Goal: Task Accomplishment & Management: Manage account settings

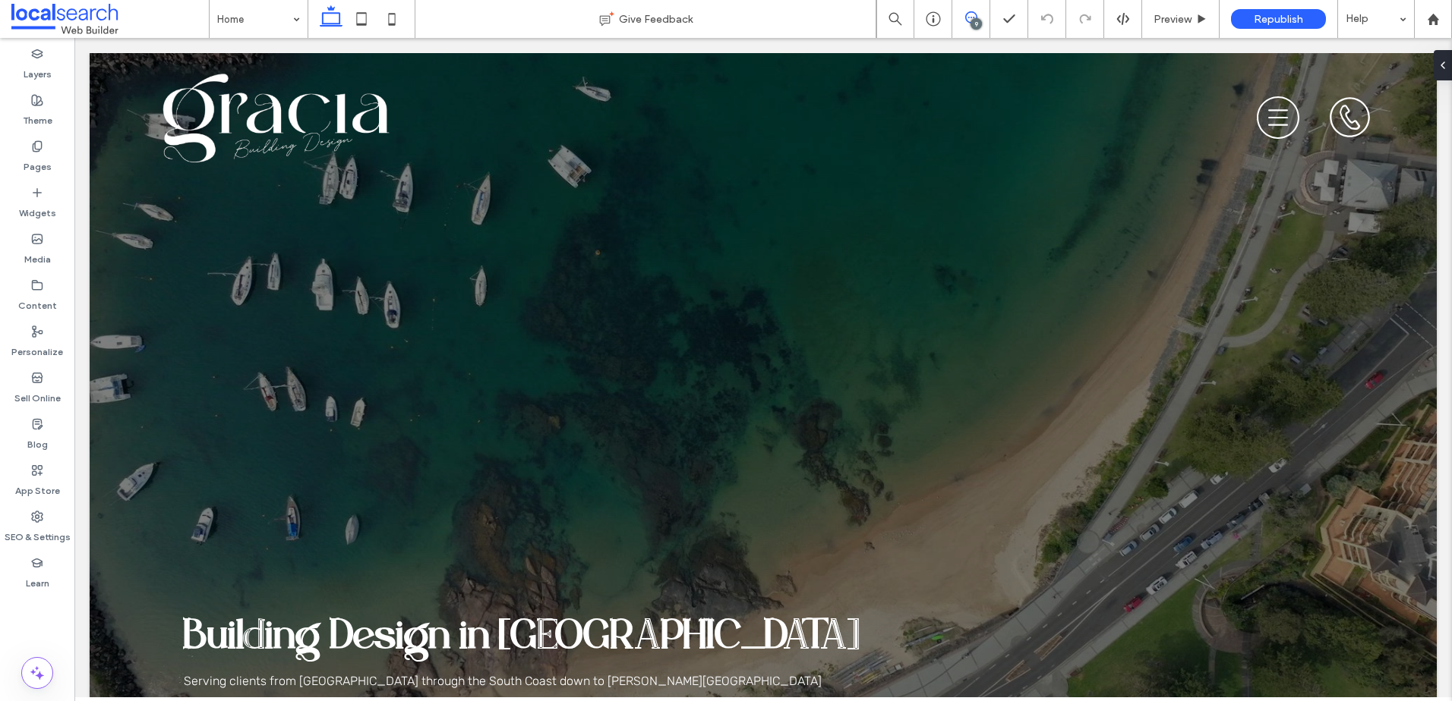
click at [968, 22] on use at bounding box center [971, 17] width 12 height 12
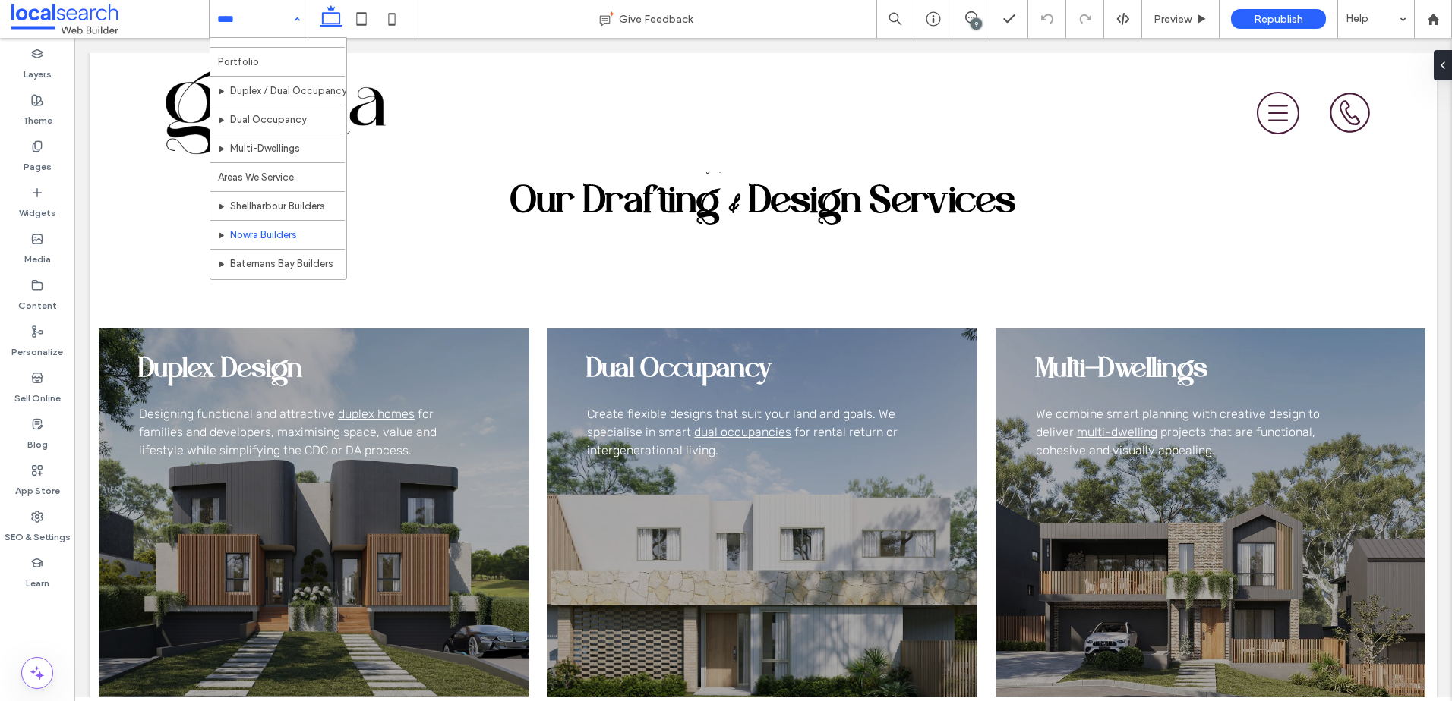
scroll to position [74, 0]
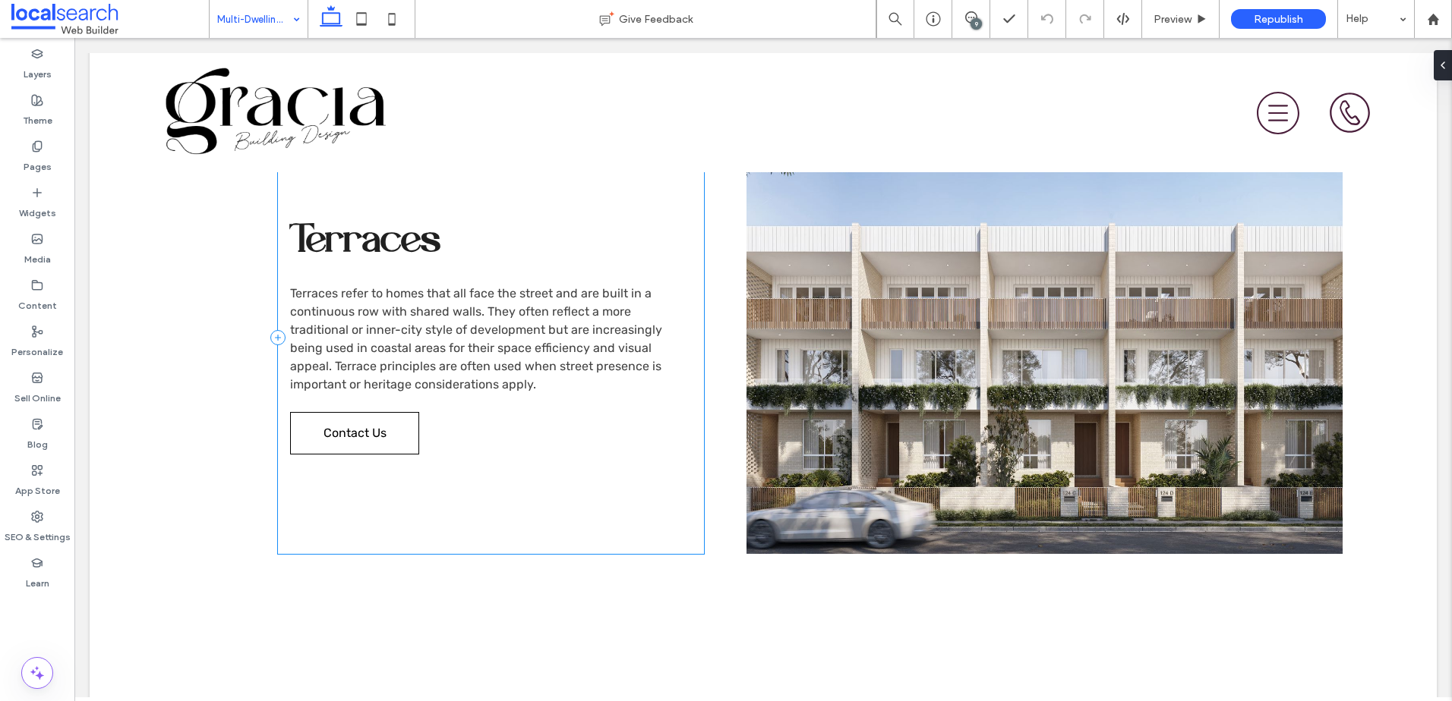
scroll to position [1822, 0]
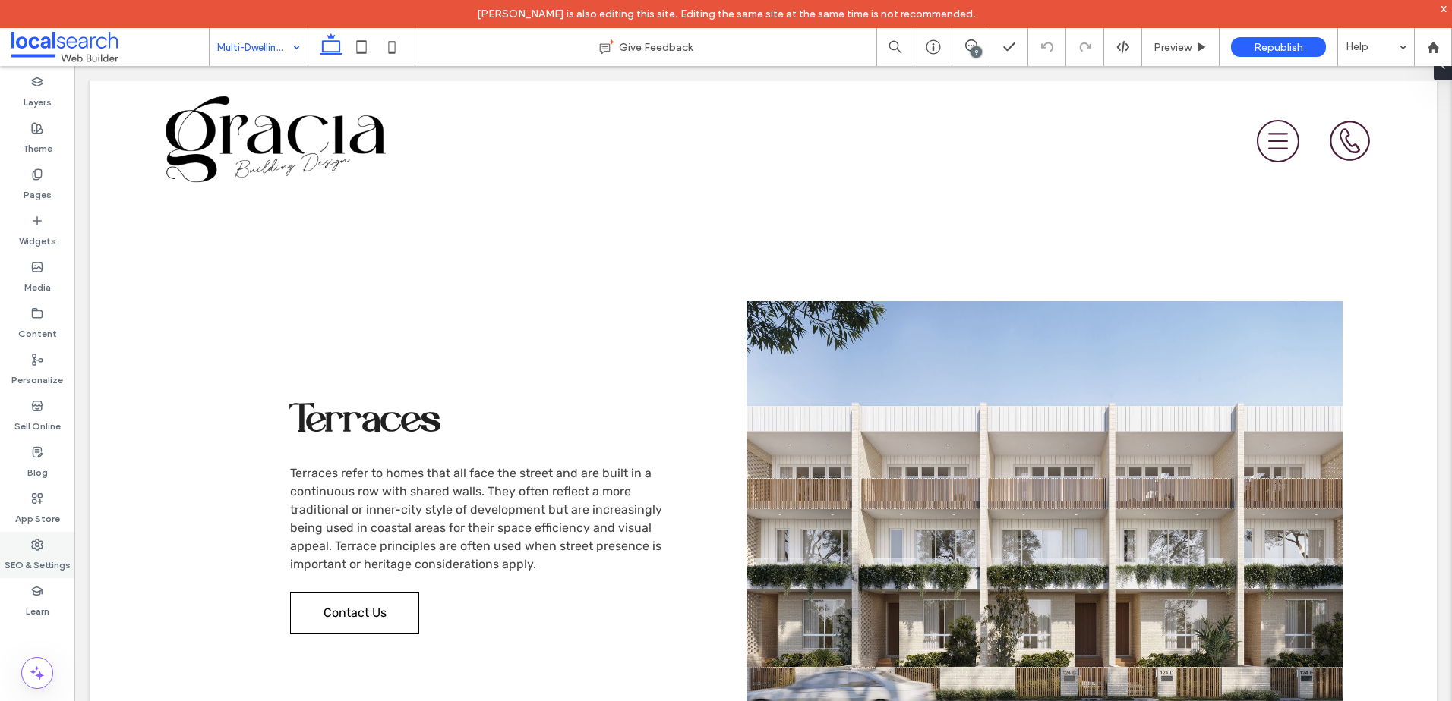
click at [36, 552] on label "SEO & Settings" at bounding box center [38, 561] width 66 height 21
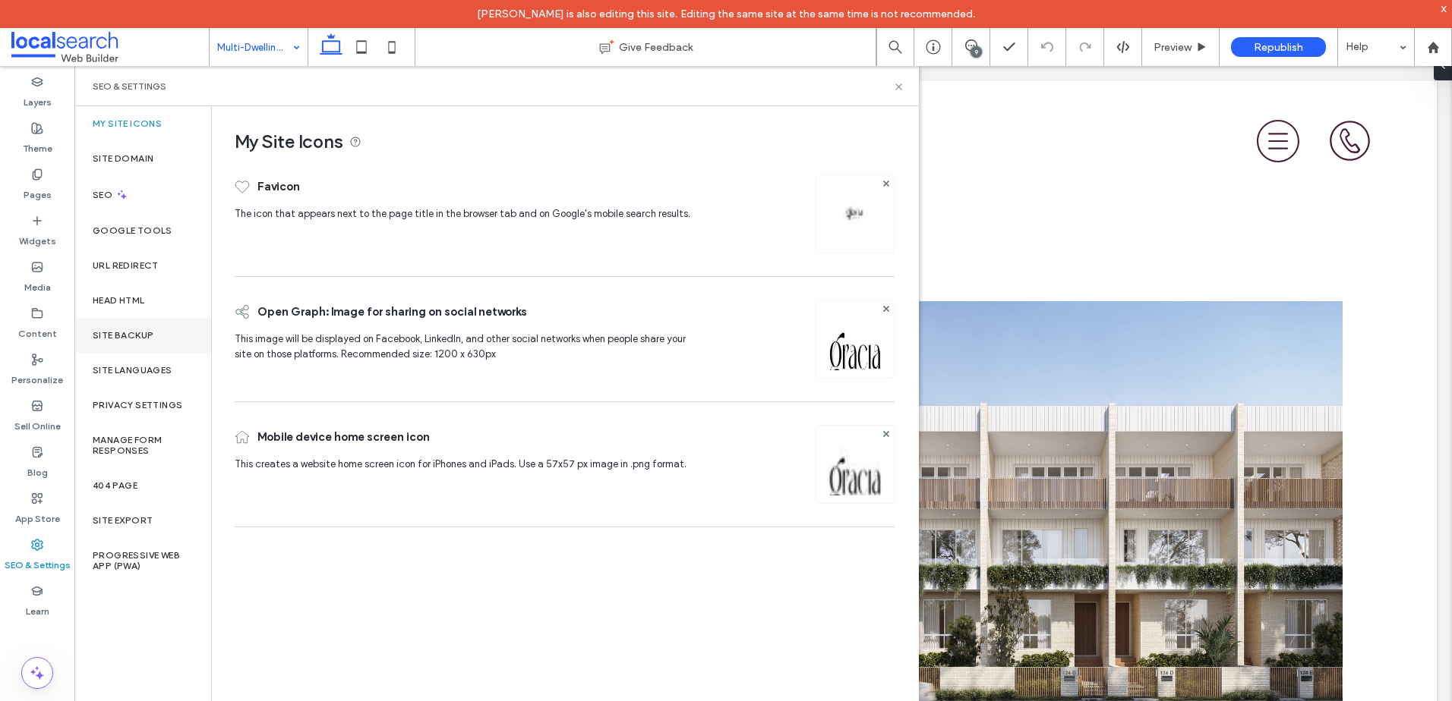
click at [138, 337] on label "Site Backup" at bounding box center [123, 335] width 61 height 11
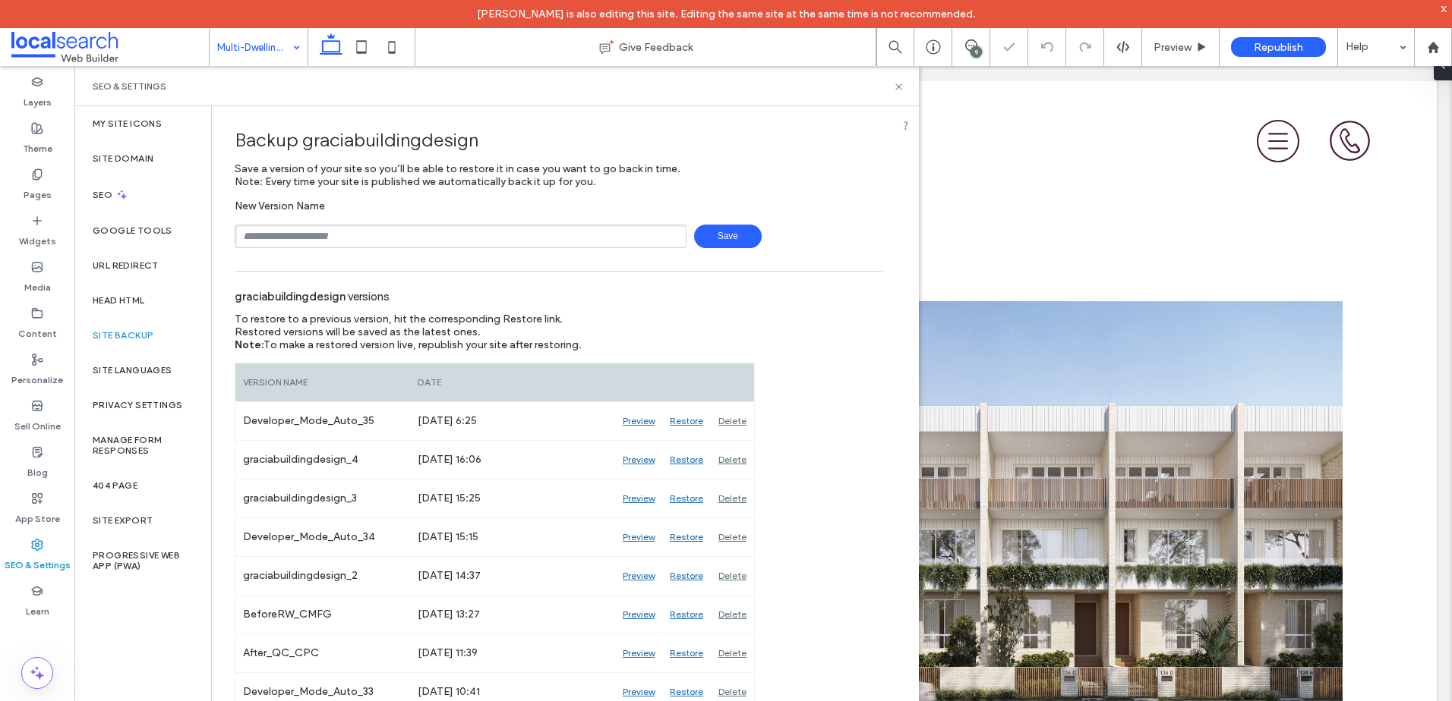
click at [388, 228] on input "text" at bounding box center [461, 237] width 452 height 24
type input "**********"
click at [711, 235] on span "Save" at bounding box center [728, 237] width 68 height 24
click at [900, 87] on icon at bounding box center [898, 86] width 11 height 11
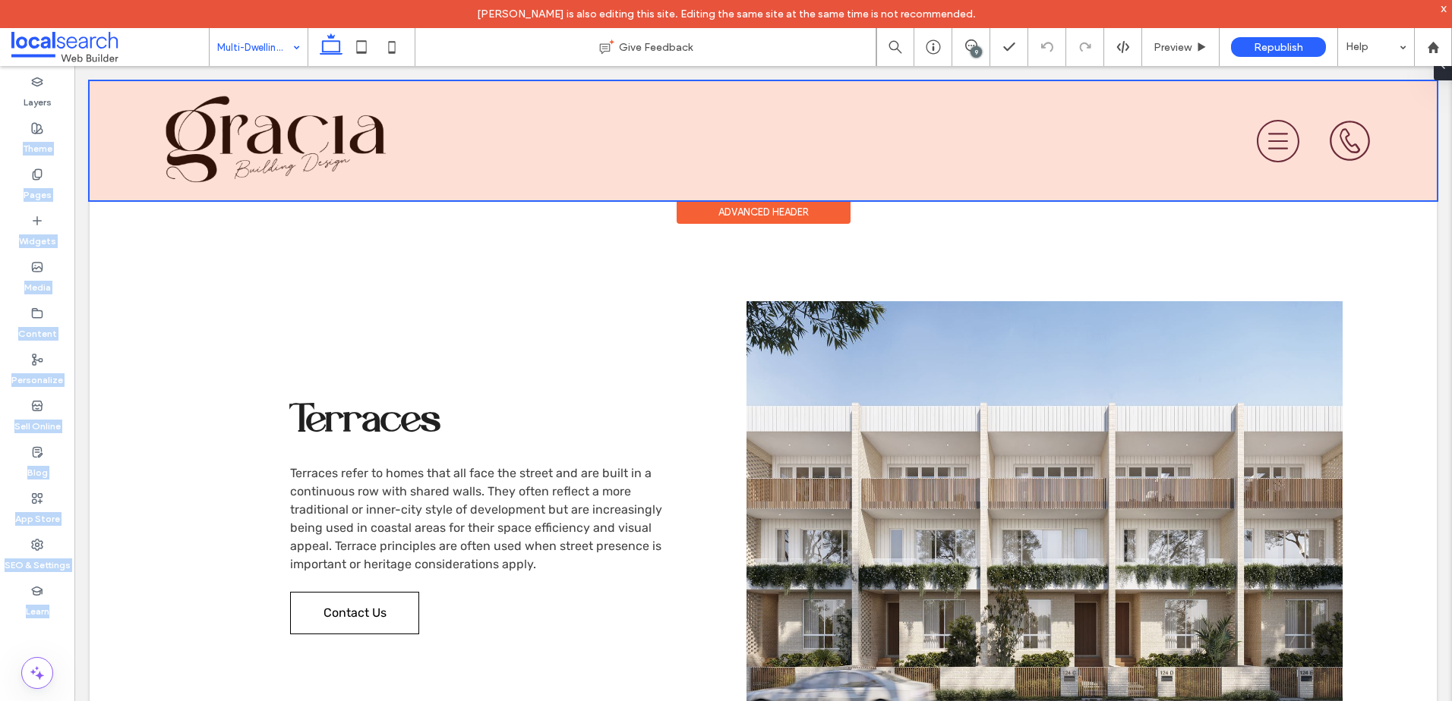
drag, startPoint x: 213, startPoint y: 165, endPoint x: 518, endPoint y: 87, distance: 315.0
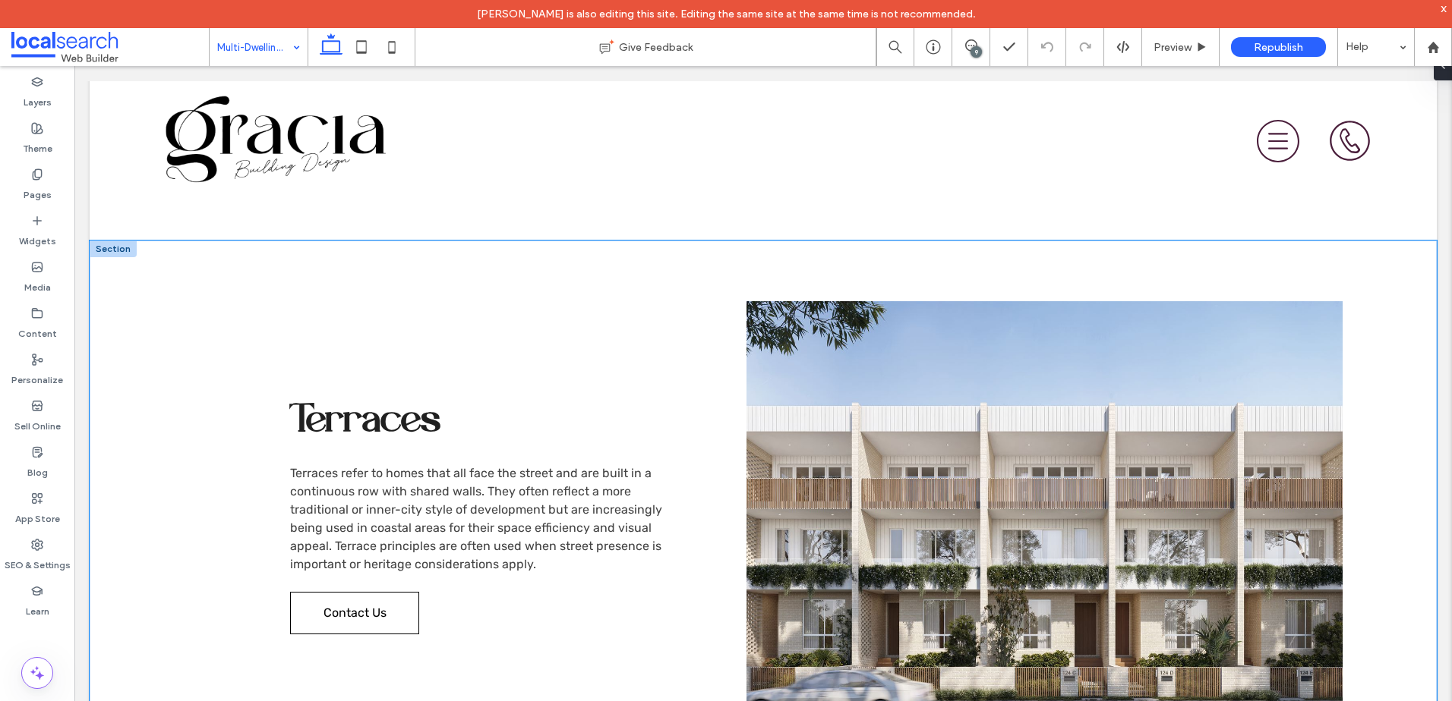
drag, startPoint x: 518, startPoint y: 87, endPoint x: 845, endPoint y: 156, distance: 334.6
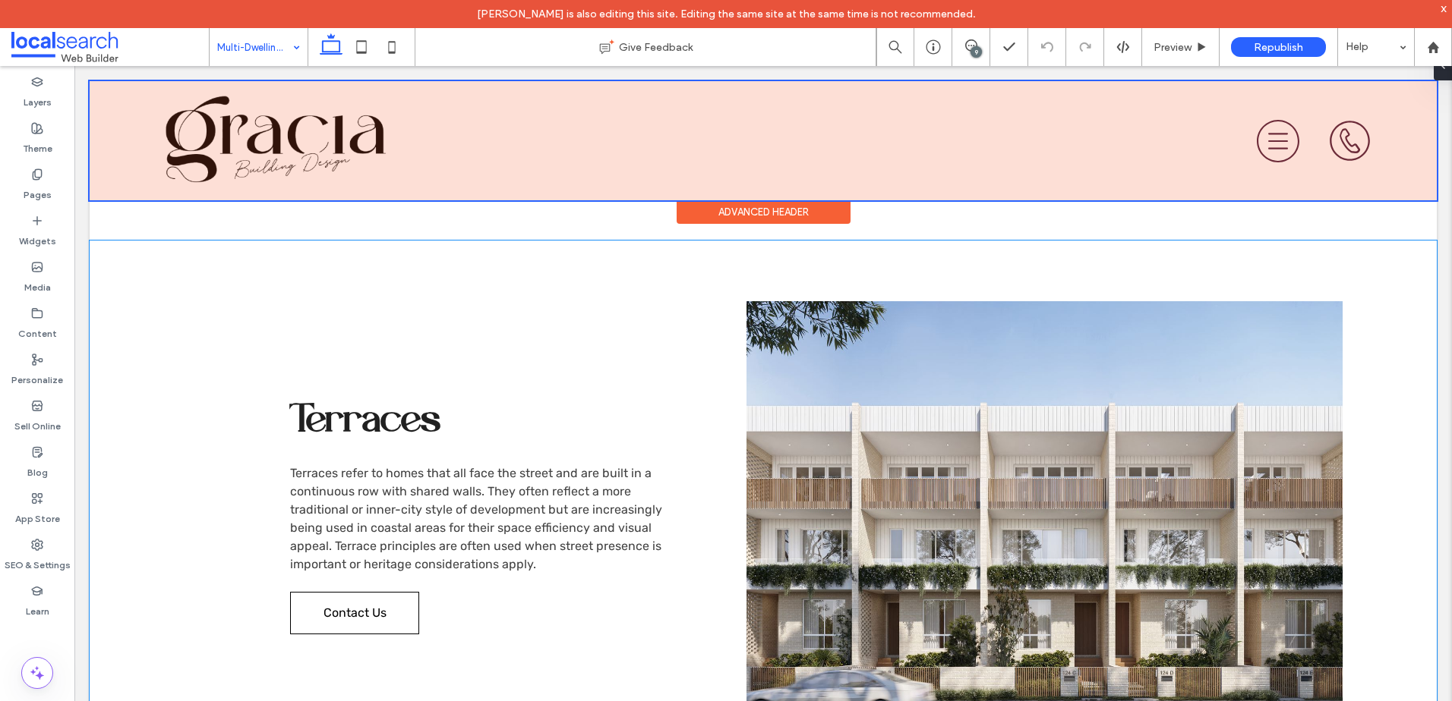
click at [610, 249] on div "Menu Icon Menu Icon Phone Icon Phone Icon Section Advanced Header Close Icon Cl…" at bounding box center [763, 145] width 1347 height 3773
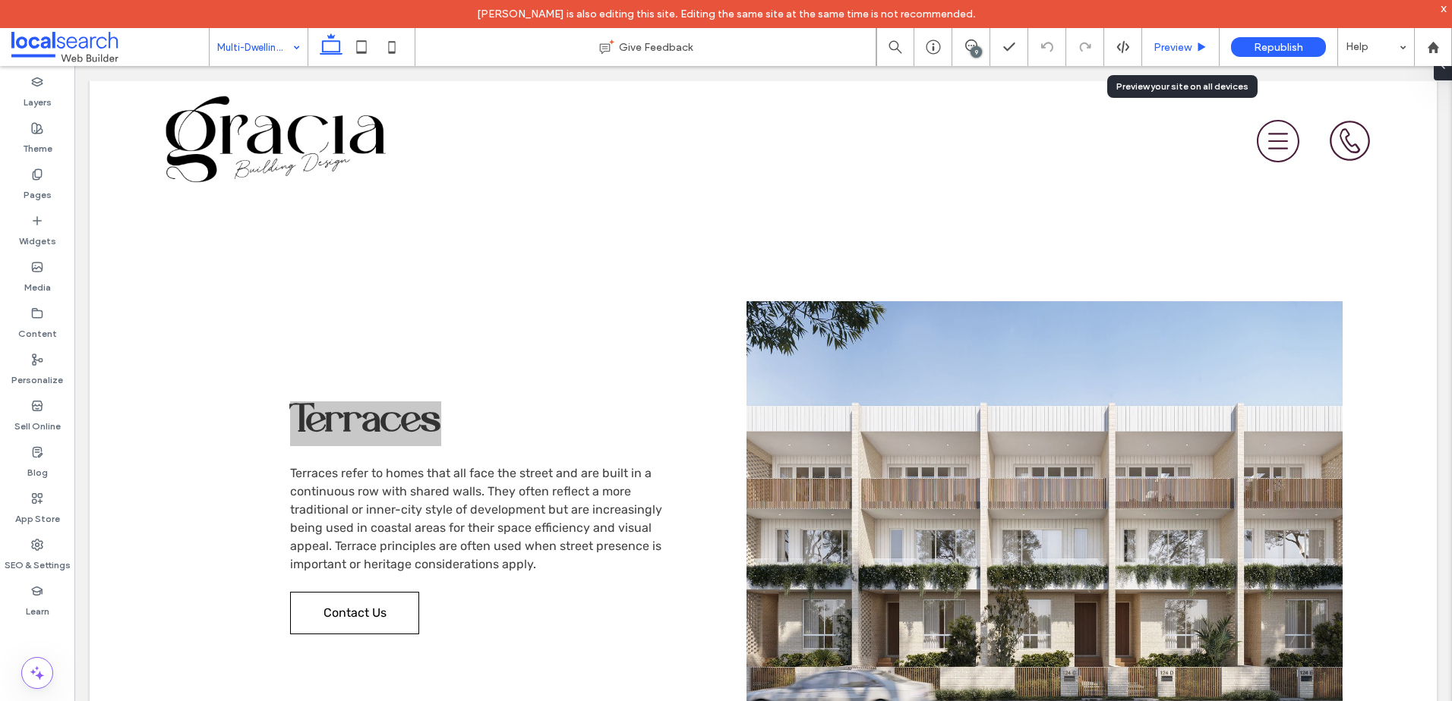
click at [1157, 45] on span "Preview" at bounding box center [1172, 47] width 38 height 13
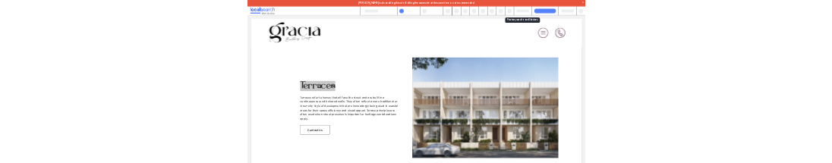
scroll to position [1770, 0]
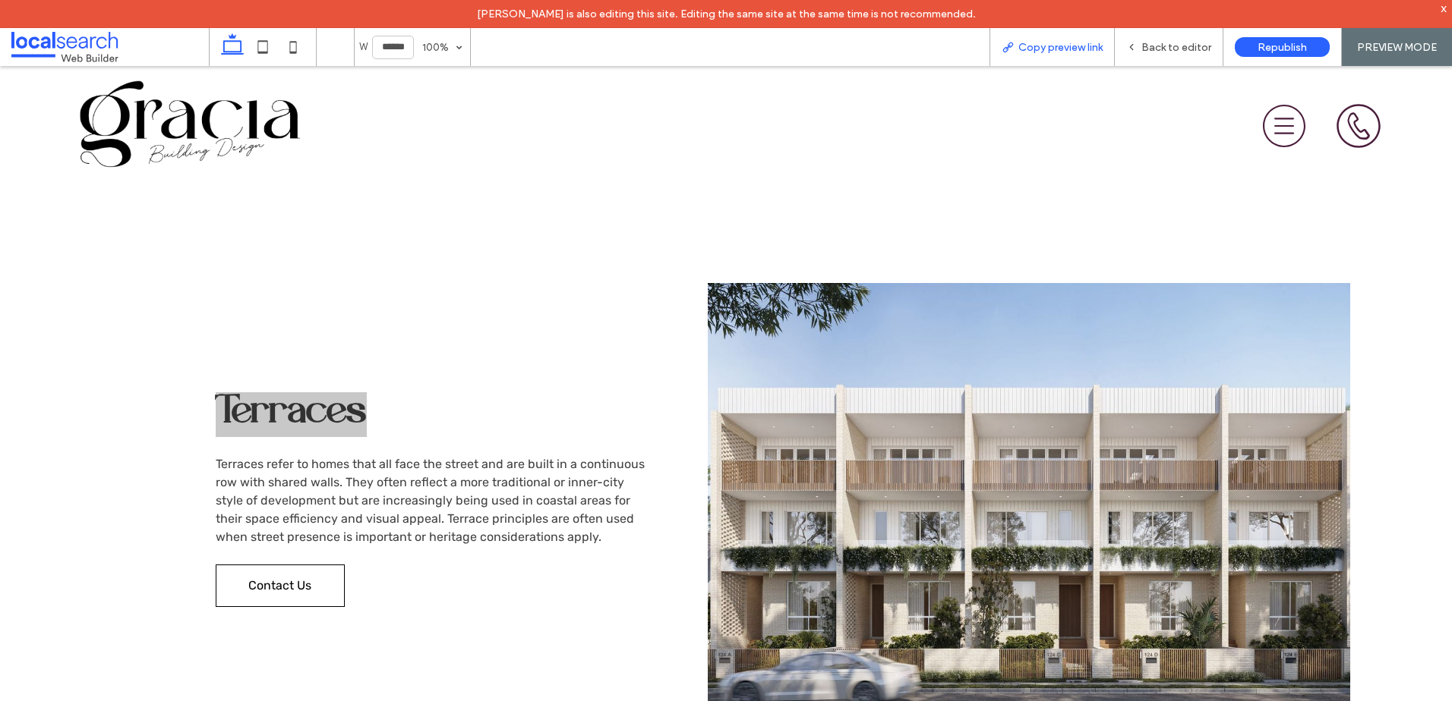
click at [1021, 48] on span "Copy preview link" at bounding box center [1060, 47] width 84 height 13
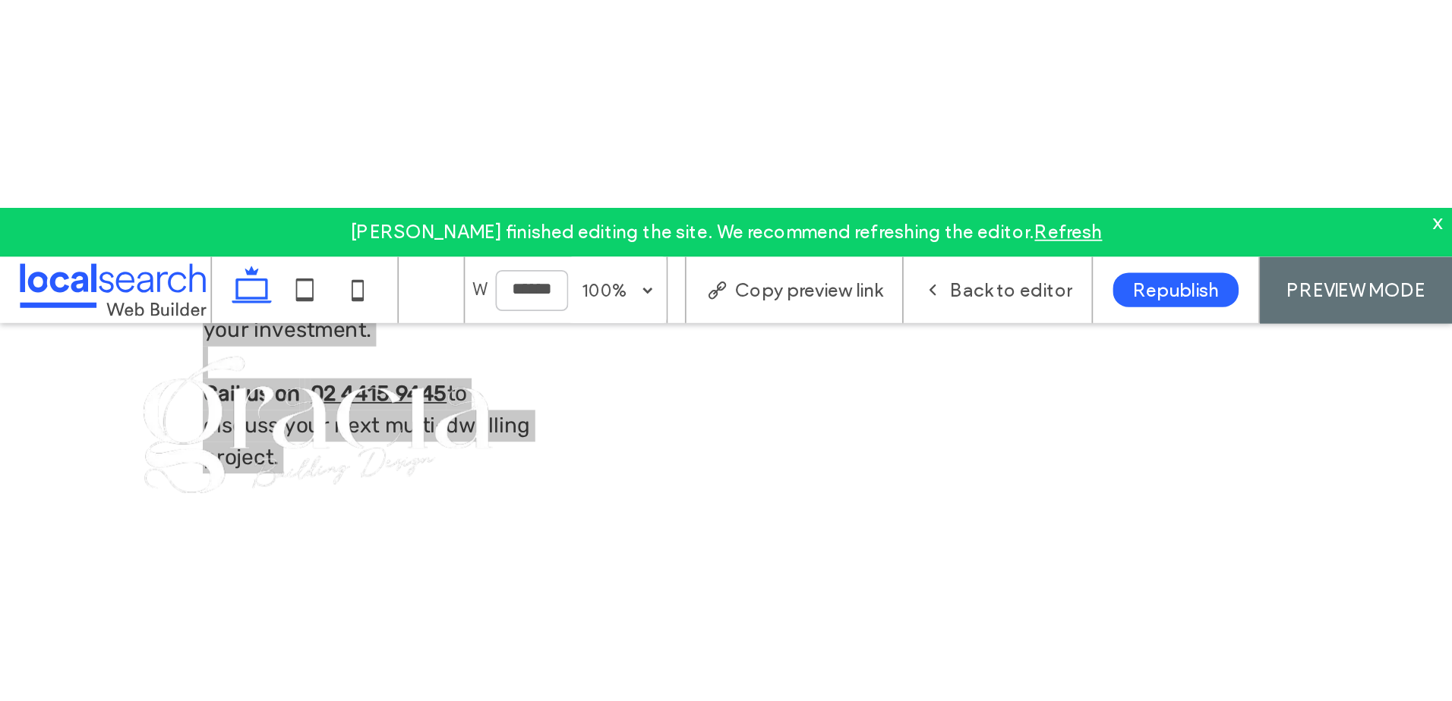
scroll to position [1073, 0]
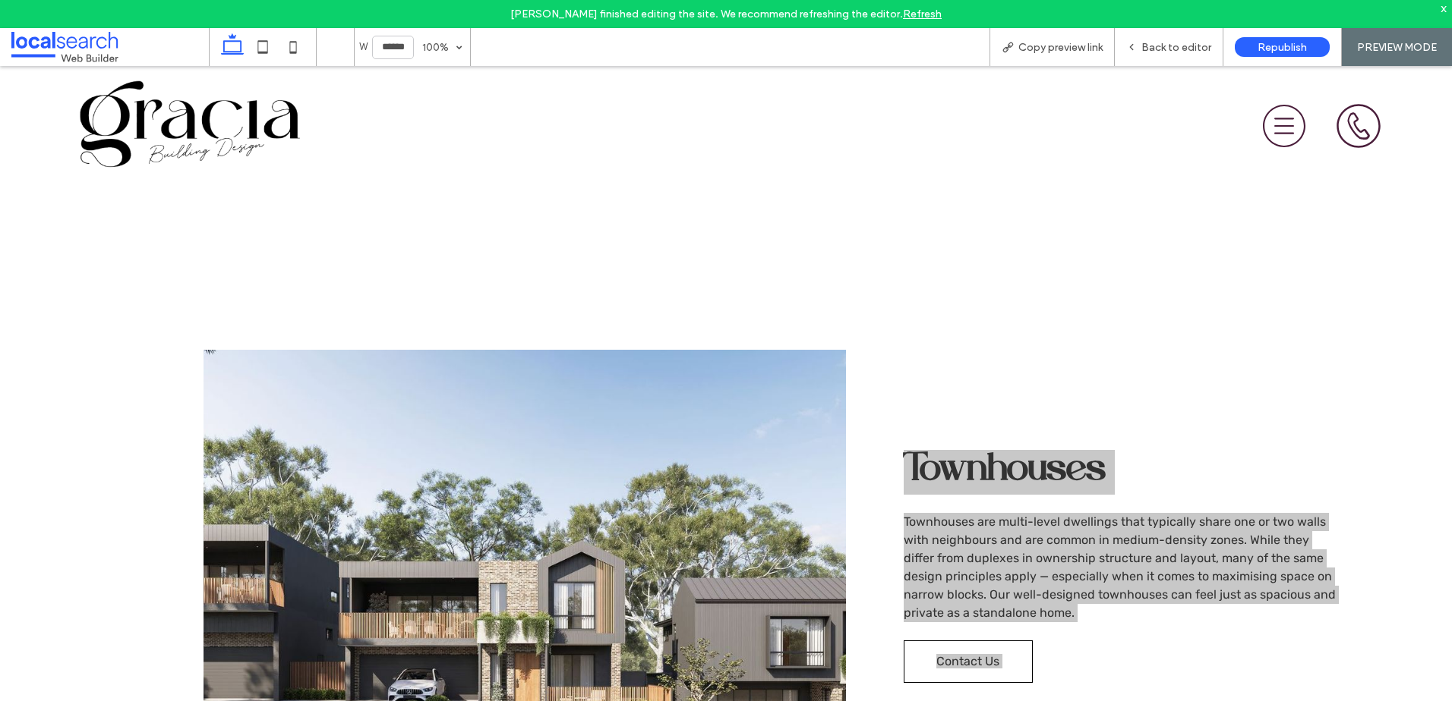
click at [922, 15] on link "Refresh" at bounding box center [922, 14] width 39 height 13
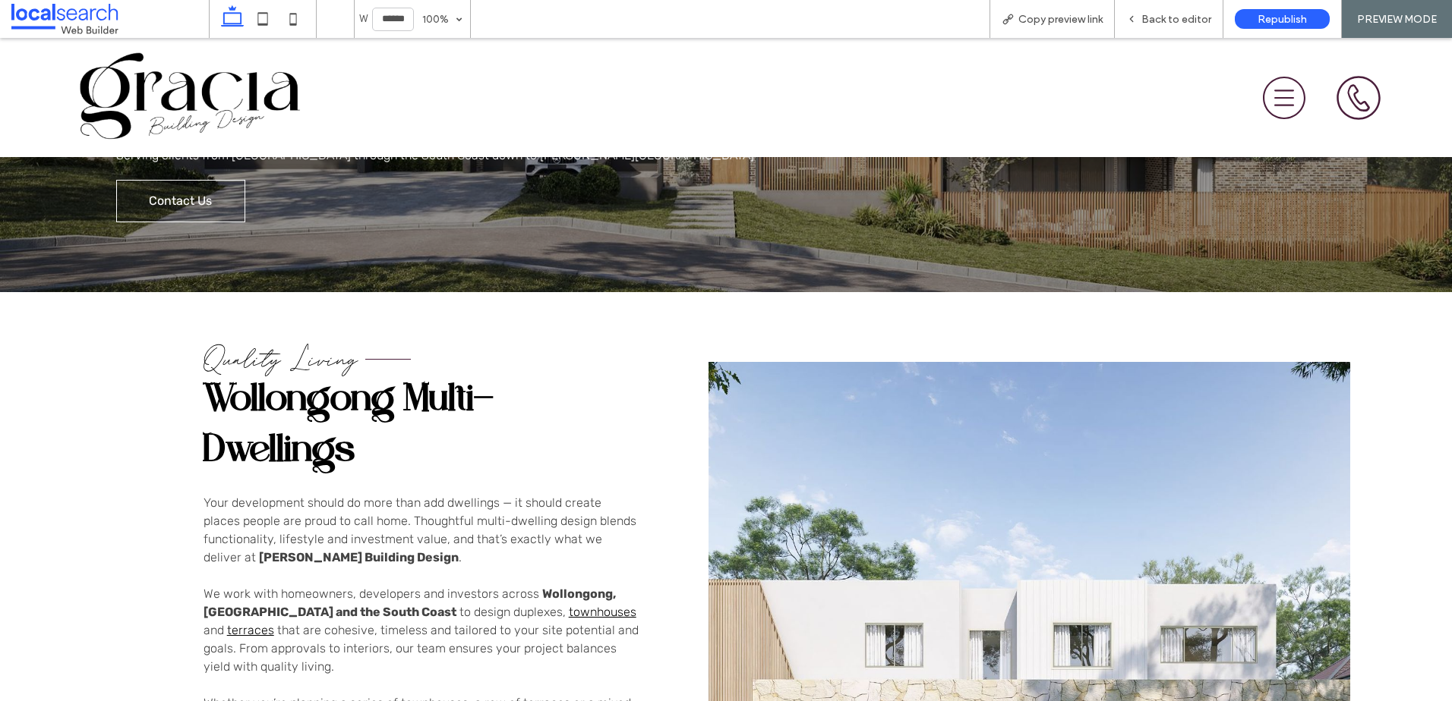
scroll to position [152, 0]
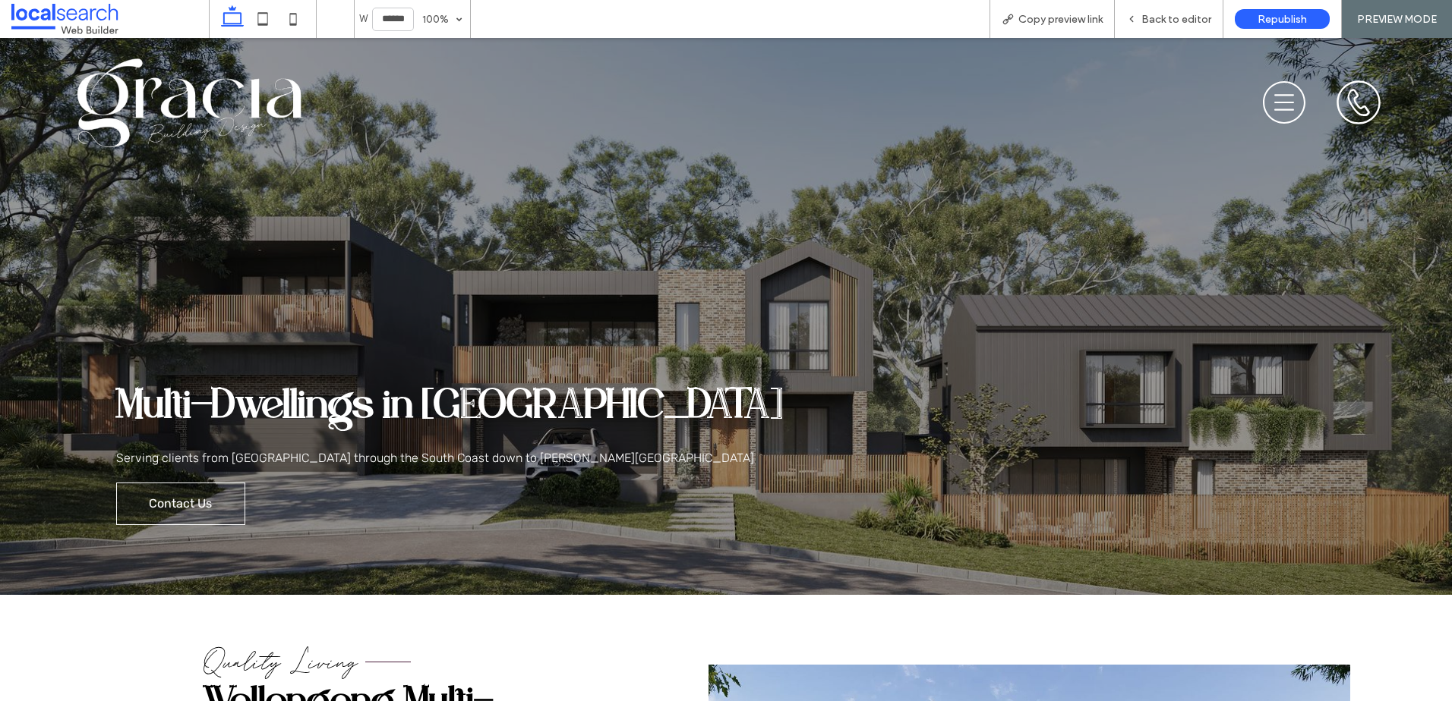
click at [479, 427] on span "Multi-Dwellings in [GEOGRAPHIC_DATA]" at bounding box center [449, 409] width 667 height 47
click at [82, 11] on span at bounding box center [109, 19] width 197 height 30
